Goal: Information Seeking & Learning: Learn about a topic

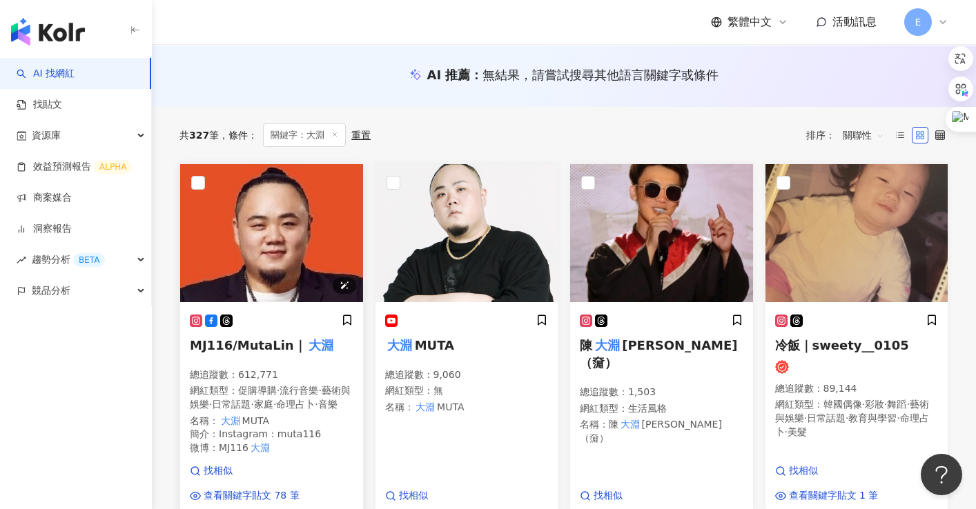
scroll to position [207, 0]
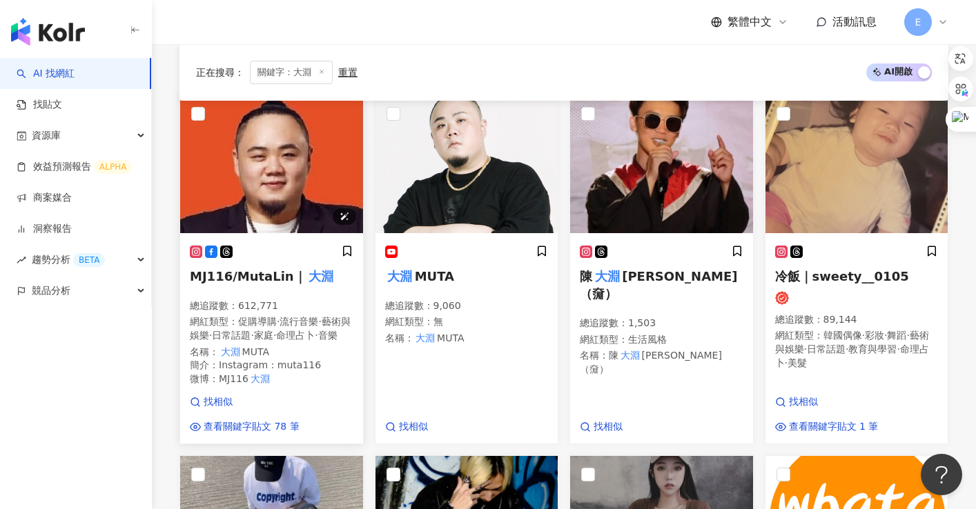
click at [268, 188] on img at bounding box center [271, 164] width 183 height 138
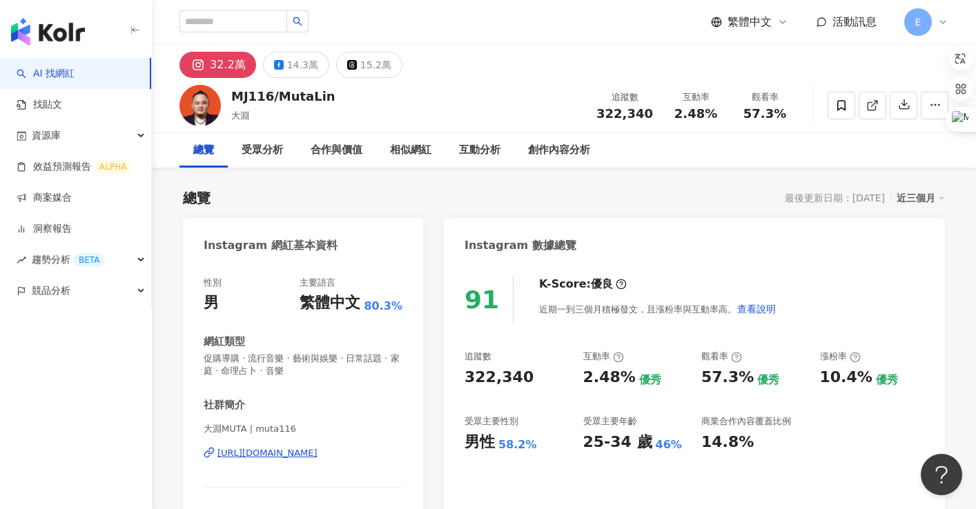
click at [299, 449] on div "https://www.instagram.com/muta116/" at bounding box center [267, 453] width 100 height 12
click at [469, 87] on div "MJ116/MutaLin 大淵 追蹤數 322,340 互動率 2.48% 觀看率 57.3%" at bounding box center [564, 105] width 824 height 55
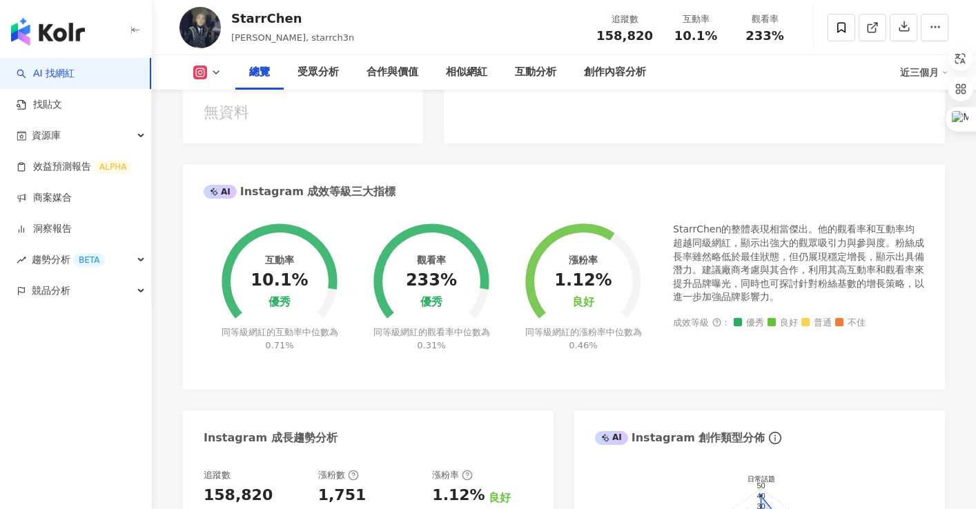
drag, startPoint x: 431, startPoint y: 150, endPoint x: 451, endPoint y: 160, distance: 22.2
click at [432, 150] on div "Instagram 網紅基本資料 性別 男 主要語言 繁體中文 65.3% 網紅類型 台灣旅遊 · 藝術與娛樂 · 日常話題 · 命理占卜 · 運動 社群簡介…" at bounding box center [564, 325] width 762 height 1040
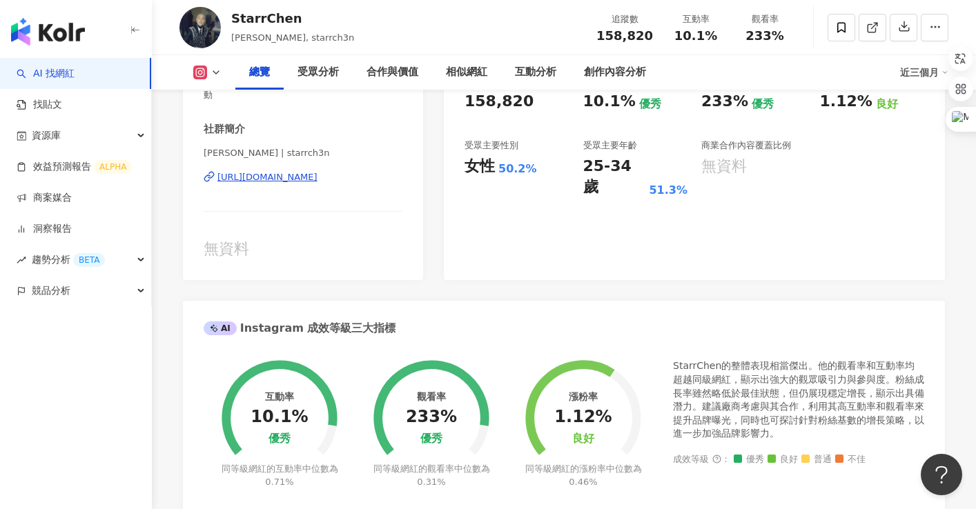
scroll to position [69, 0]
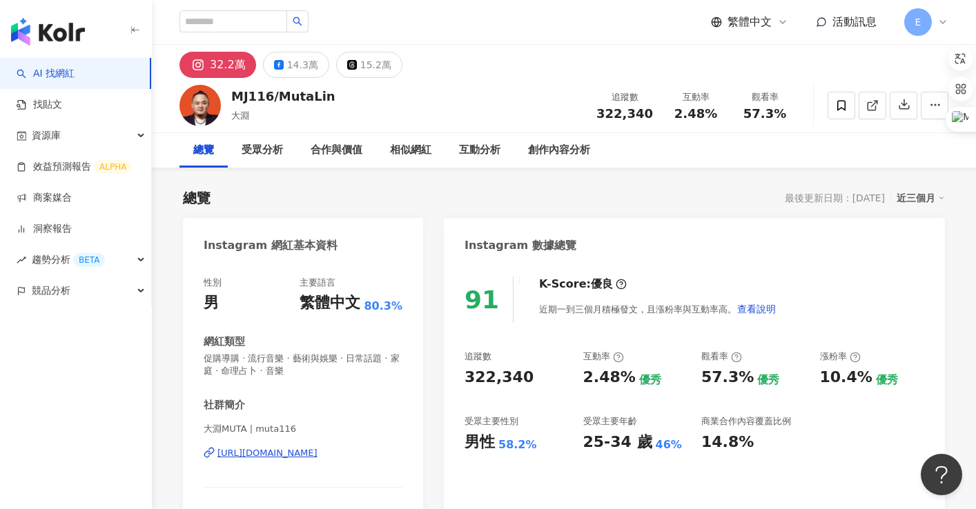
scroll to position [69, 0]
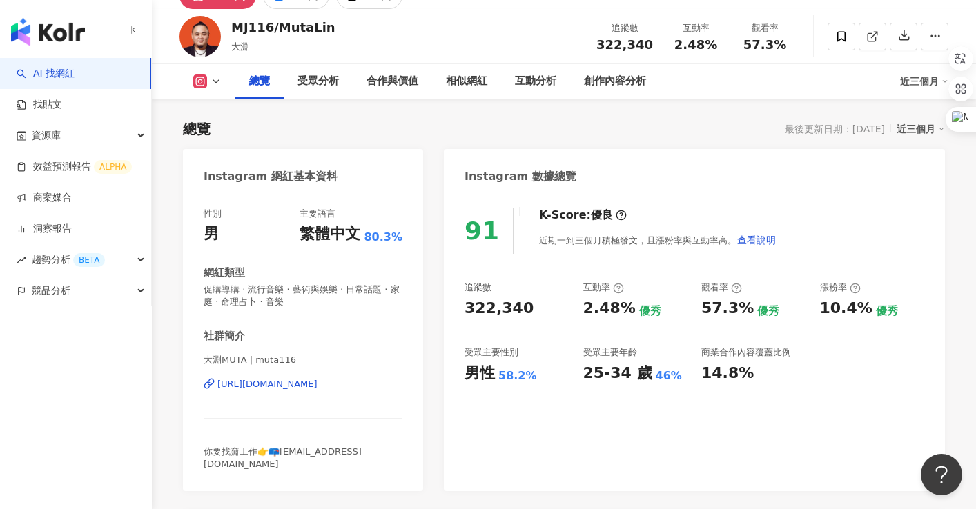
click at [540, 52] on div "MJ116/MutaLin 大淵 追蹤數 322,340 互動率 2.48% 觀看率 57.3%" at bounding box center [564, 36] width 824 height 55
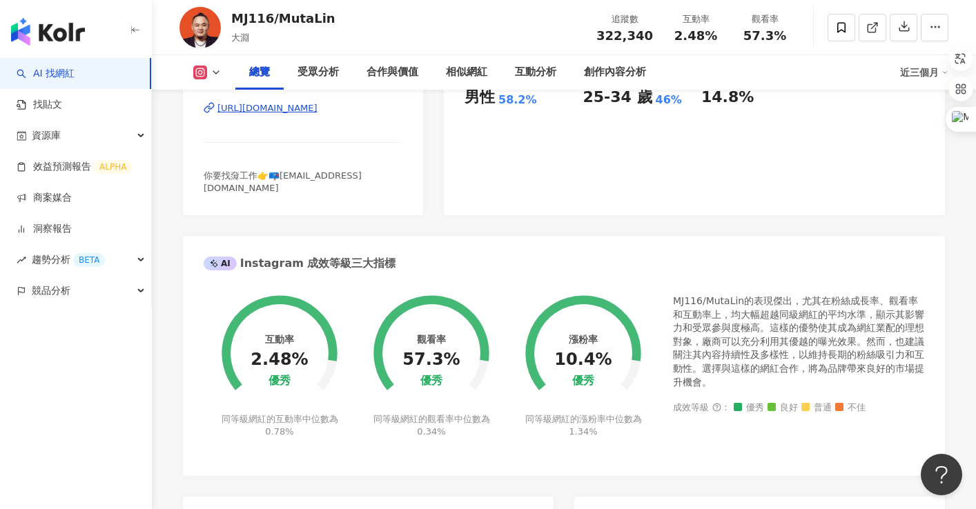
scroll to position [414, 0]
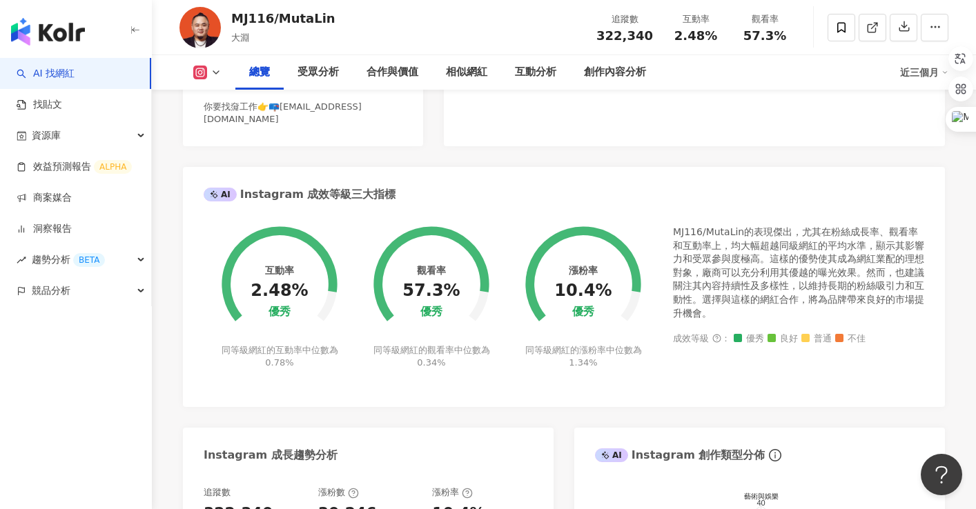
click at [813, 235] on div "MJ116/MutaLin的表現傑出，尤其在粉絲成長率、觀看率和互動率上，均大幅超越同級網紅的平均水準，顯示其影響力和受眾參與度極高。這樣的優勢使其成為網紅業…" at bounding box center [798, 273] width 251 height 95
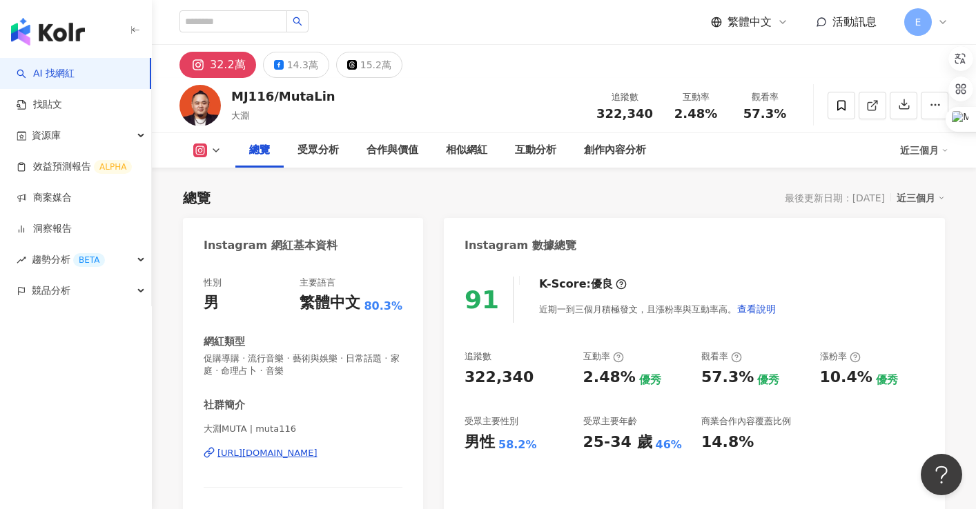
scroll to position [69, 0]
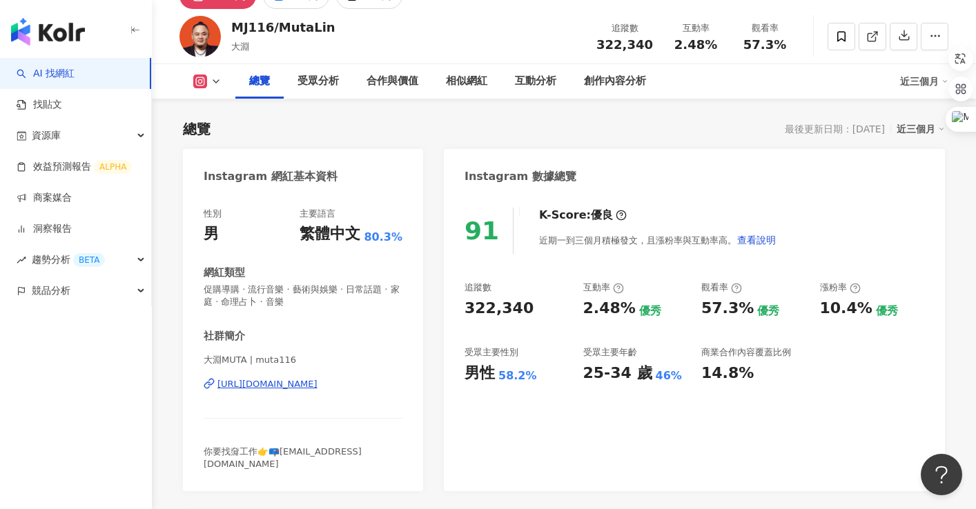
drag, startPoint x: 509, startPoint y: 15, endPoint x: 552, endPoint y: 10, distance: 43.1
click at [509, 15] on div "MJ116/MutaLin 大淵 追蹤數 322,340 互動率 2.48% 觀看率 57.3%" at bounding box center [564, 36] width 824 height 55
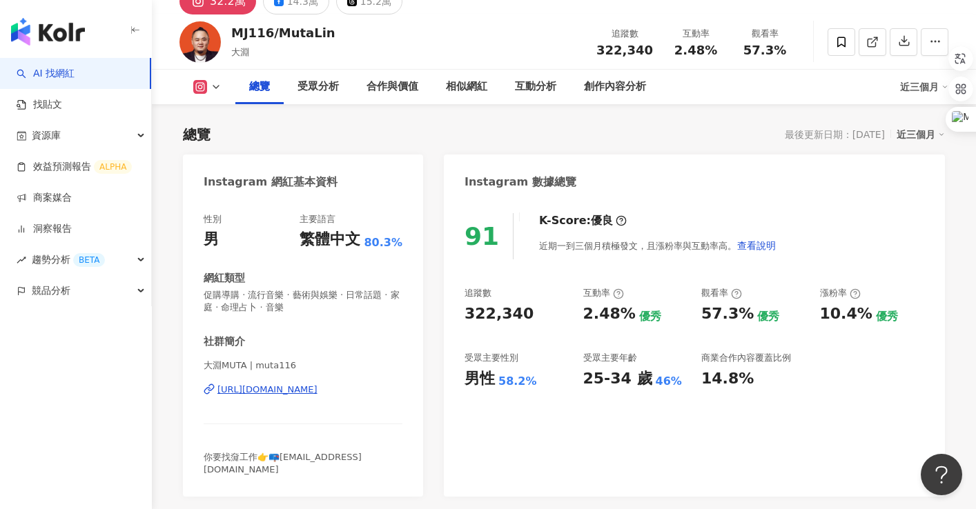
scroll to position [0, 0]
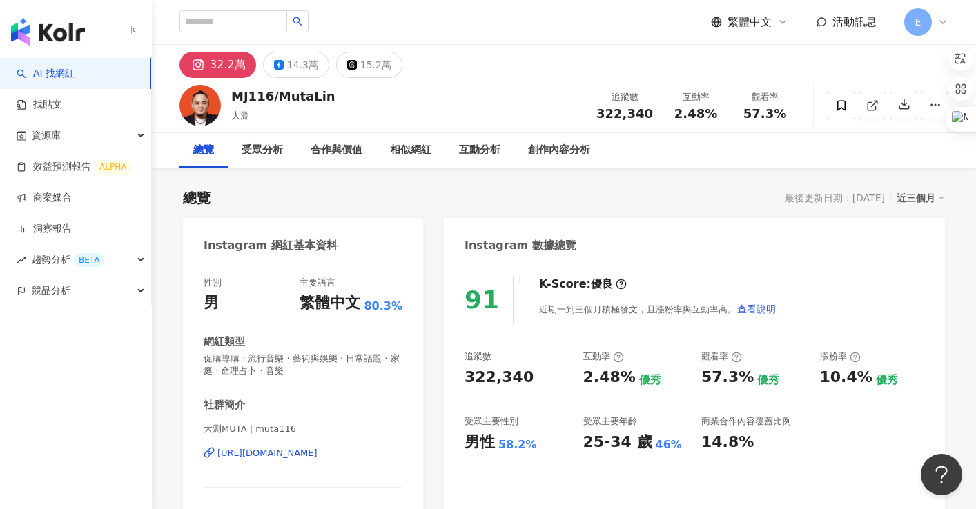
click at [480, 51] on div "32.2萬 14.3萬 15.2萬" at bounding box center [564, 61] width 824 height 33
click at [500, 43] on div "繁體中文 活動訊息 E" at bounding box center [563, 22] width 769 height 44
click at [493, 64] on div "32.2萬 14.3萬 15.2萬" at bounding box center [564, 61] width 824 height 33
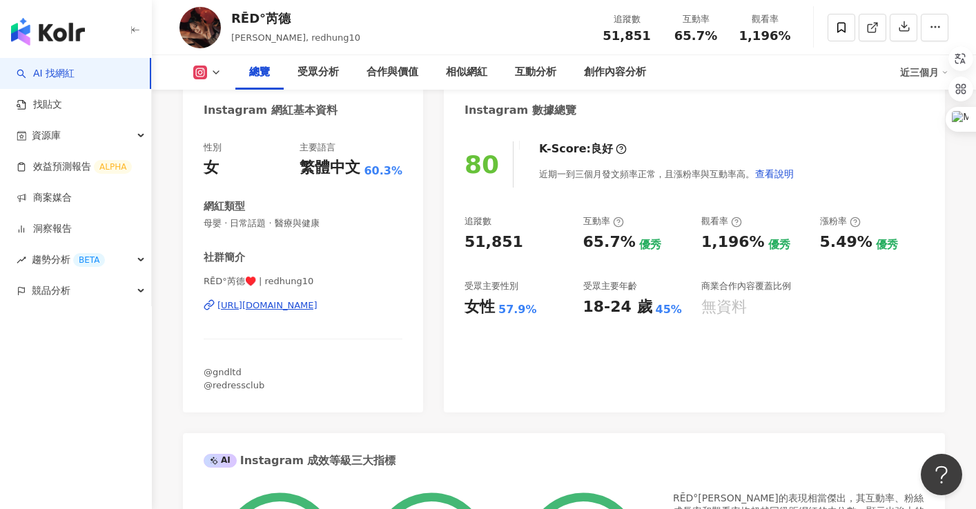
scroll to position [276, 0]
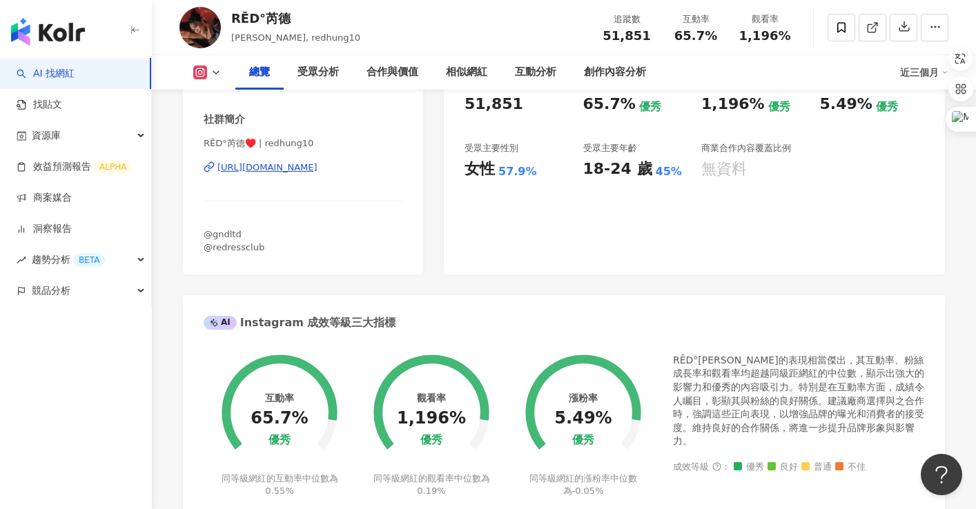
drag, startPoint x: 527, startPoint y: 35, endPoint x: 541, endPoint y: 4, distance: 33.4
click at [527, 35] on div "RĒD°芮德 RED 芮德, redhung10 追蹤數 51,851 互動率 65.7% 觀看率 1,196%" at bounding box center [564, 27] width 824 height 55
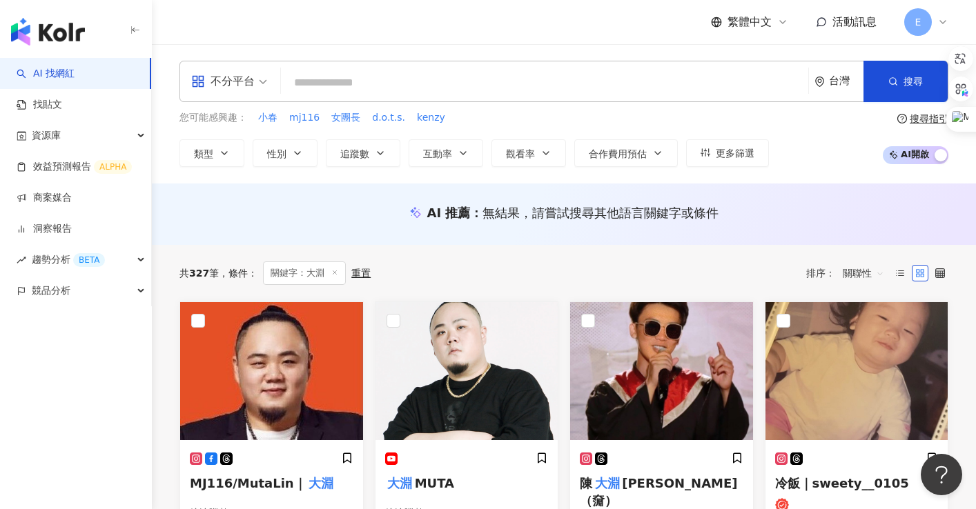
click at [327, 90] on input "search" at bounding box center [544, 83] width 516 height 26
paste input "**********"
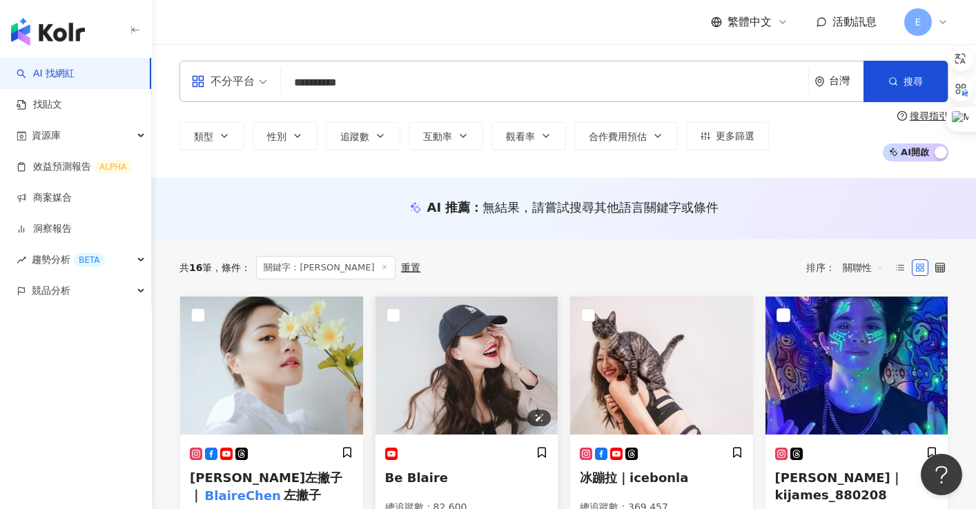
type input "**********"
click at [450, 363] on img at bounding box center [467, 366] width 183 height 138
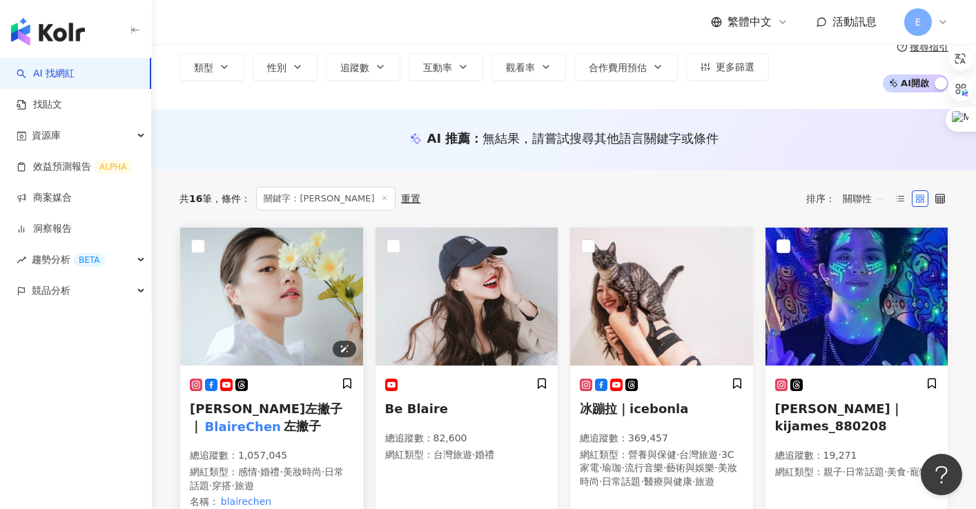
click at [265, 287] on img at bounding box center [271, 297] width 183 height 138
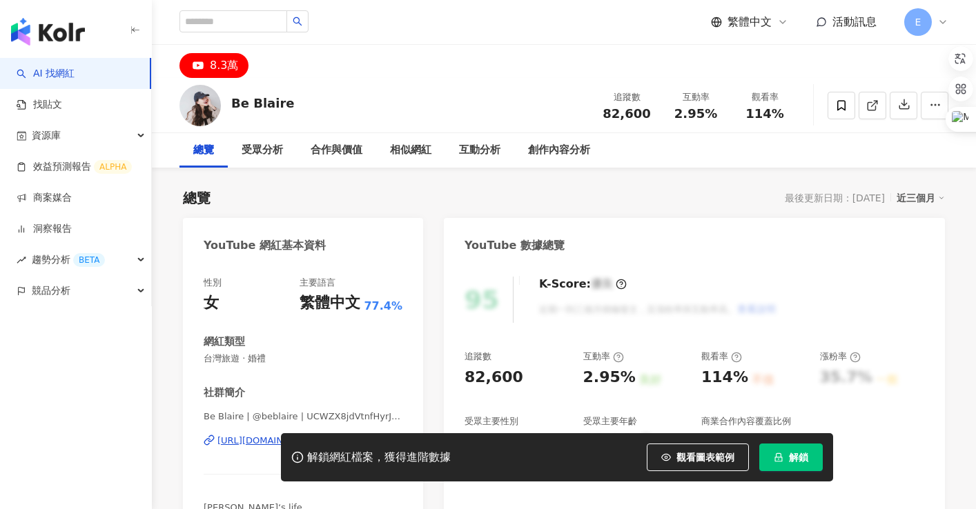
click at [792, 465] on button "解鎖" at bounding box center [791, 458] width 64 height 28
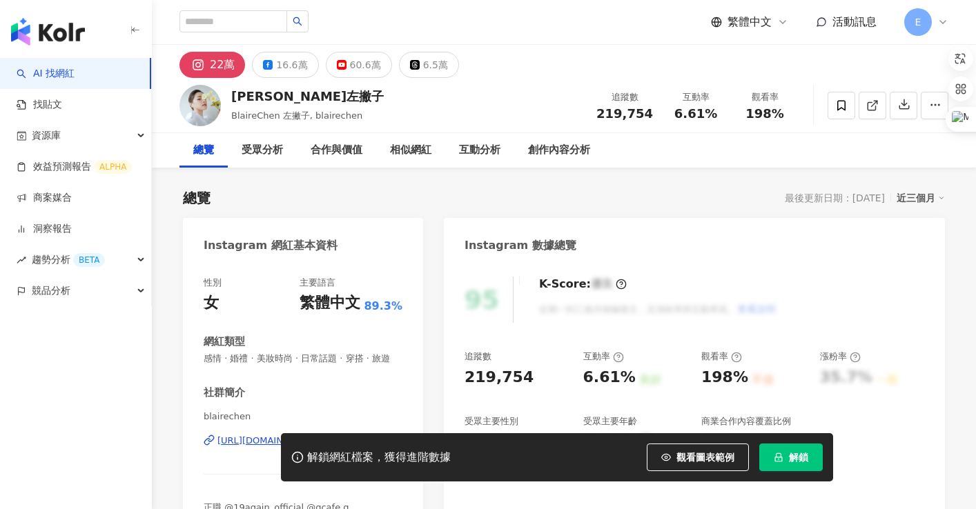
click at [792, 463] on span "解鎖" at bounding box center [798, 457] width 19 height 11
click at [514, 88] on div "Blaire左撇子 BlaireChen 左撇子, blairechen 追蹤數 219,754 互動率 6.61% 觀看率 198%" at bounding box center [564, 105] width 824 height 55
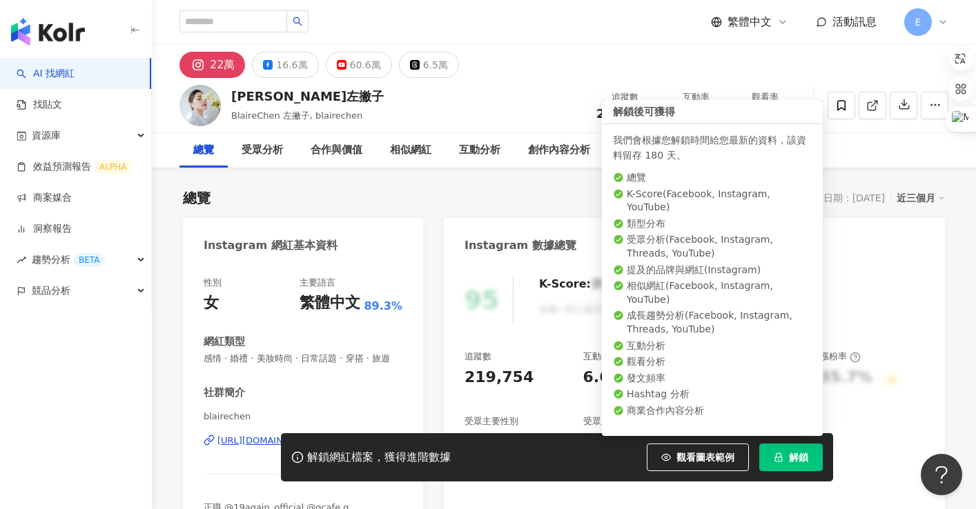
click at [780, 459] on icon "lock" at bounding box center [779, 458] width 10 height 10
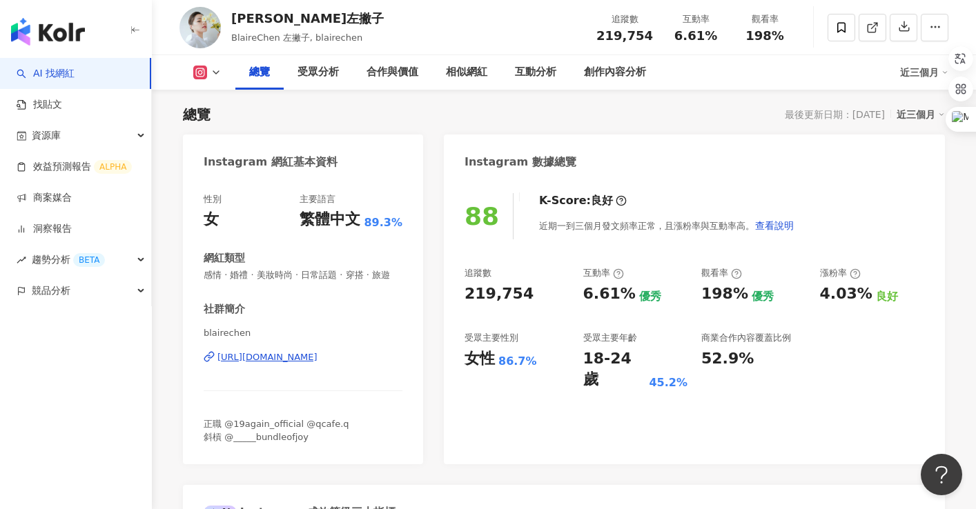
scroll to position [429, 0]
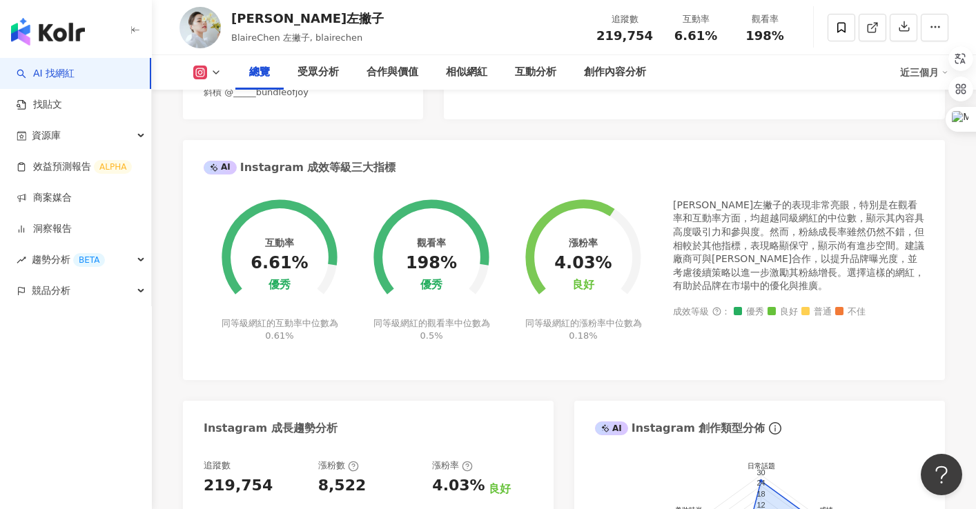
click at [517, 166] on div "AI Instagram 成效等級三大指標" at bounding box center [564, 162] width 762 height 45
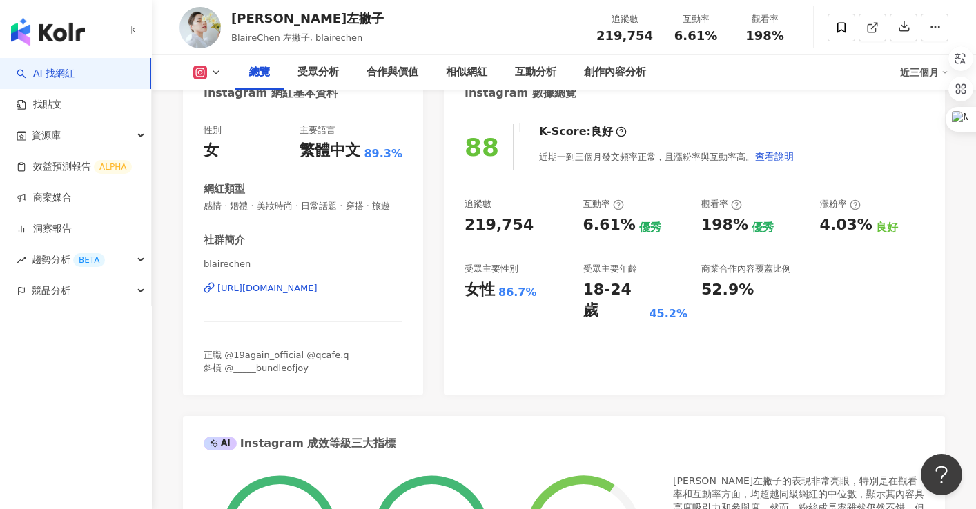
scroll to position [84, 0]
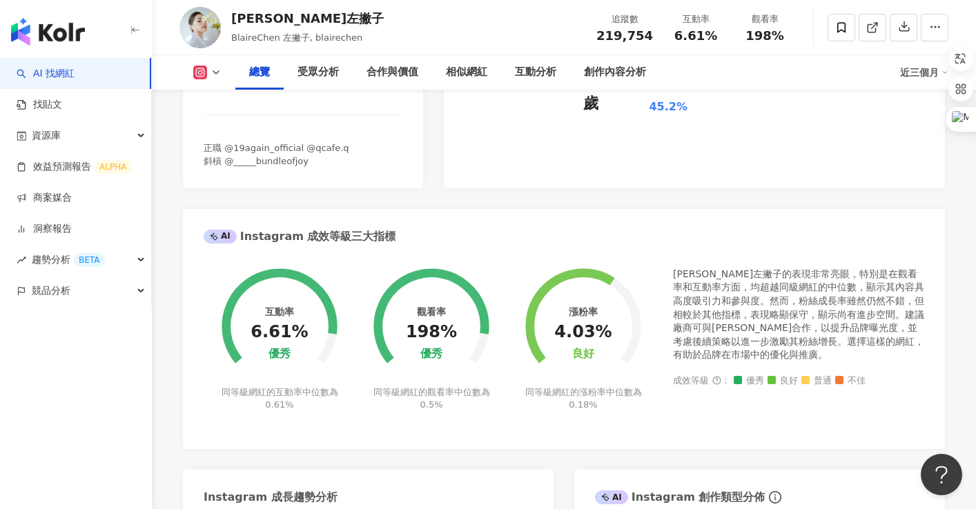
scroll to position [498, 0]
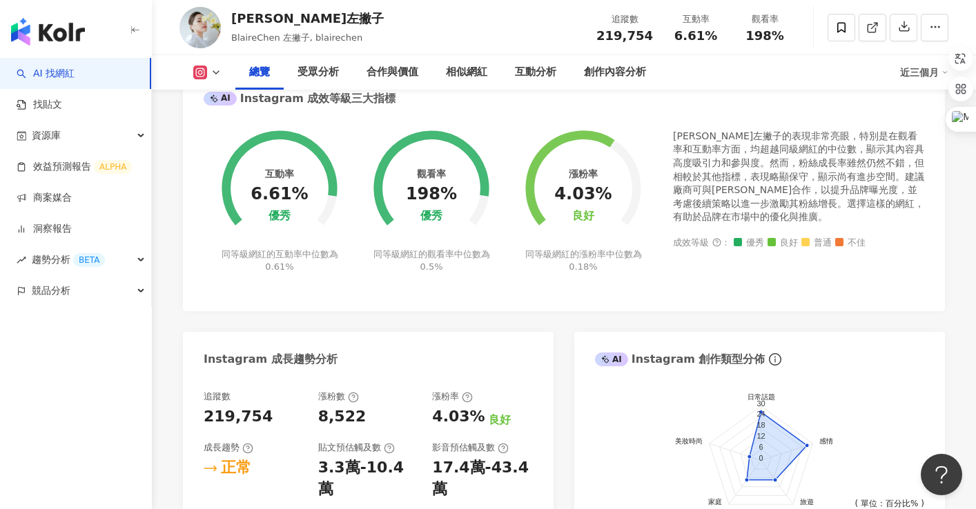
click at [502, 288] on div "互動率 6.61% 優秀 同等級網紅的互動率中位數為 0.61% 觀看率 198% 優秀 同等級網紅的觀看率中位數為 0.5% 漲粉率 4.03% 良好 同等…" at bounding box center [564, 210] width 721 height 161
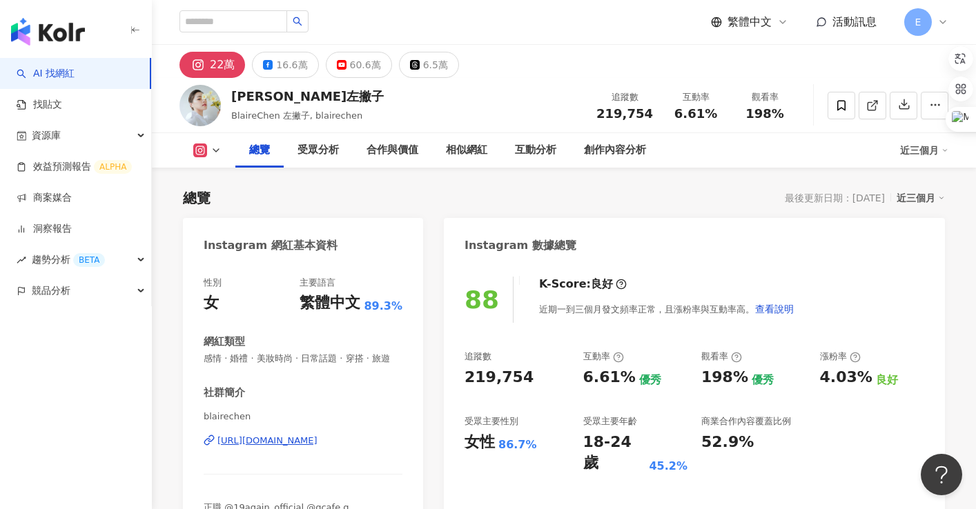
scroll to position [69, 0]
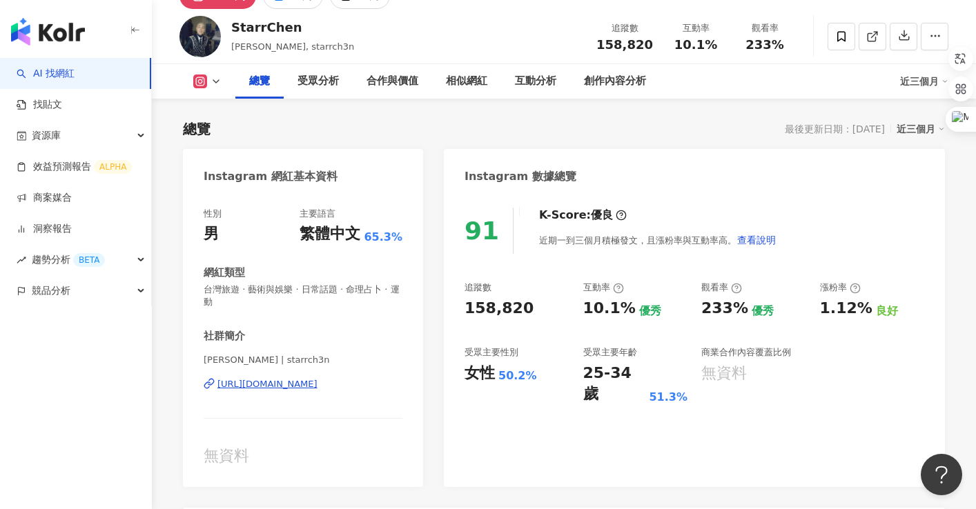
click at [527, 39] on div "StarrChen [PERSON_NAME], starrch3n 追蹤數 158,820 互動率 10.1% 觀看率 233%" at bounding box center [564, 36] width 824 height 55
